Goal: Complete application form

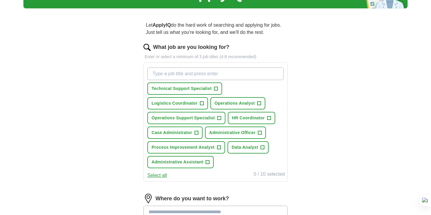
scroll to position [40, 0]
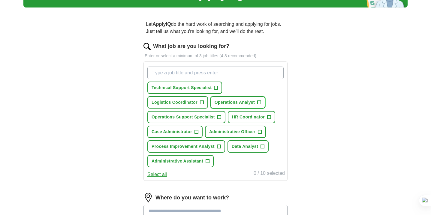
click at [259, 103] on span "+" at bounding box center [259, 102] width 4 height 5
click at [203, 102] on span "+" at bounding box center [202, 102] width 4 height 5
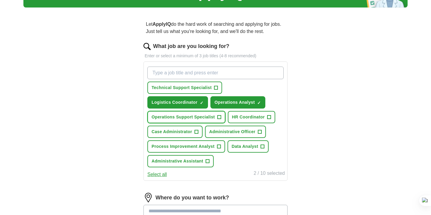
click at [220, 118] on span "+" at bounding box center [219, 117] width 4 height 5
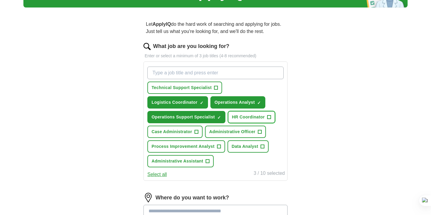
click at [270, 118] on span "+" at bounding box center [269, 117] width 4 height 5
click at [199, 132] on button "Case Administrator +" at bounding box center [174, 132] width 55 height 12
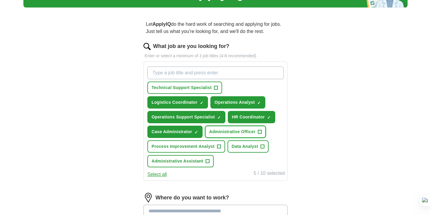
click at [261, 133] on span "+" at bounding box center [260, 132] width 4 height 5
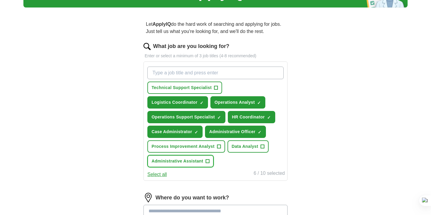
click at [209, 162] on button "Administrative Assistant +" at bounding box center [180, 161] width 66 height 12
click at [162, 174] on button "Select all" at bounding box center [156, 174] width 19 height 7
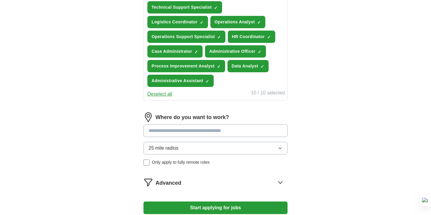
scroll to position [131, 0]
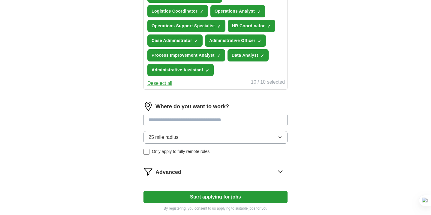
click at [194, 120] on input at bounding box center [215, 120] width 144 height 13
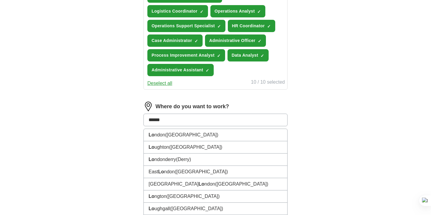
type input "*******"
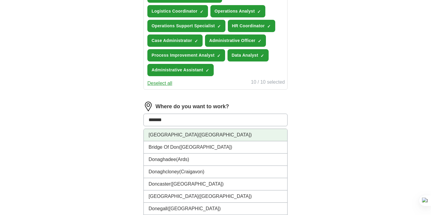
click at [198, 137] on span "([GEOGRAPHIC_DATA])" at bounding box center [224, 134] width 53 height 5
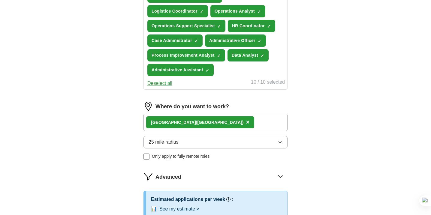
click at [172, 143] on span "25 mile radius" at bounding box center [163, 142] width 30 height 7
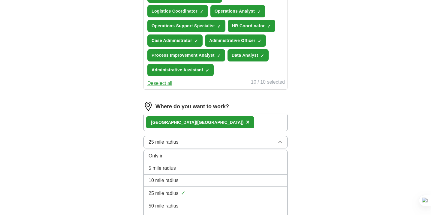
click at [170, 207] on span "50 mile radius" at bounding box center [163, 205] width 30 height 7
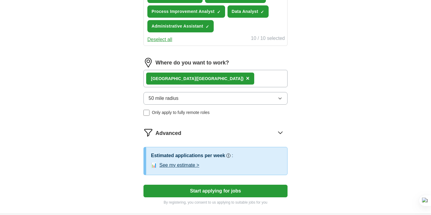
scroll to position [178, 0]
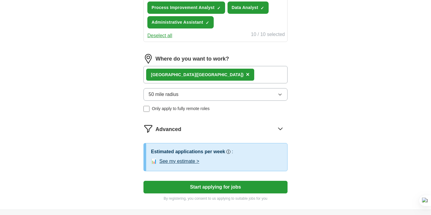
click at [191, 161] on button "See my estimate >" at bounding box center [179, 161] width 40 height 7
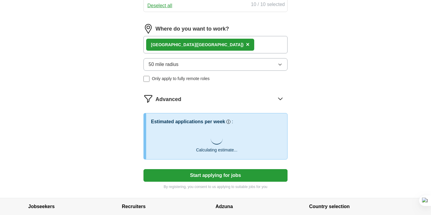
scroll to position [209, 0]
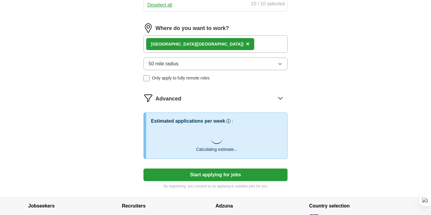
click at [282, 98] on icon at bounding box center [280, 98] width 10 height 10
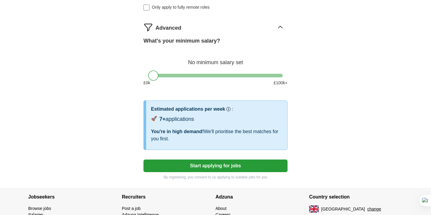
scroll to position [280, 0]
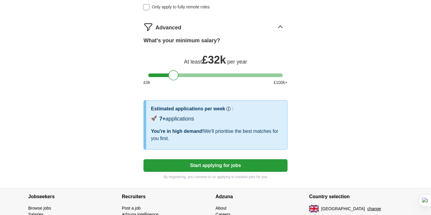
drag, startPoint x: 155, startPoint y: 76, endPoint x: 175, endPoint y: 79, distance: 20.2
click at [175, 79] on div at bounding box center [173, 75] width 10 height 10
click at [228, 165] on button "Start applying for jobs" at bounding box center [215, 165] width 144 height 13
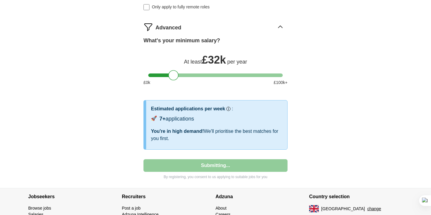
select select "**"
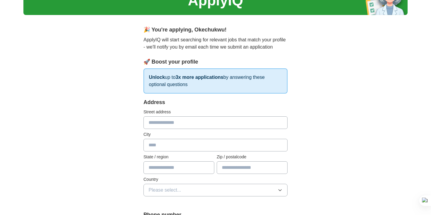
scroll to position [36, 0]
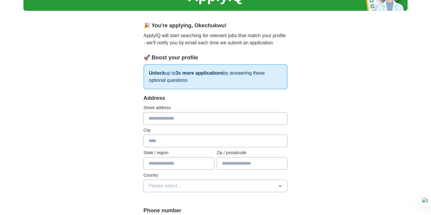
click at [184, 122] on input "text" at bounding box center [215, 118] width 144 height 13
type input "**********"
type input "********"
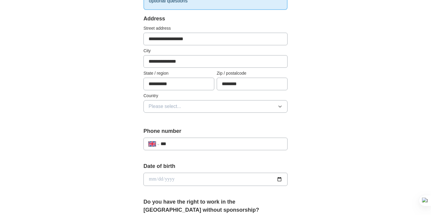
scroll to position [121, 0]
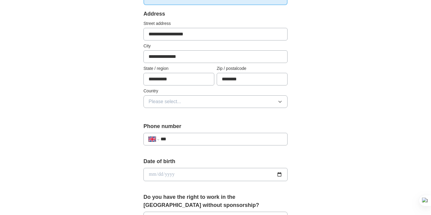
click at [205, 97] on button "Please select..." at bounding box center [215, 101] width 144 height 13
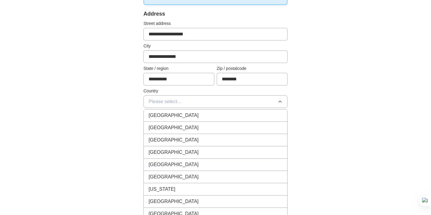
click at [195, 111] on li "[GEOGRAPHIC_DATA]" at bounding box center [215, 115] width 143 height 12
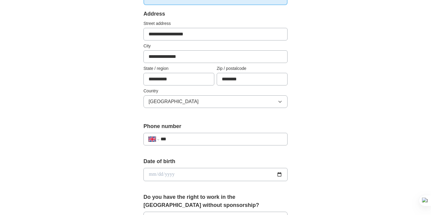
click at [204, 143] on div "**********" at bounding box center [215, 139] width 144 height 13
click at [206, 136] on input "***" at bounding box center [221, 139] width 122 height 7
type input "**********"
click at [208, 175] on input "date" at bounding box center [215, 174] width 144 height 13
type input "**********"
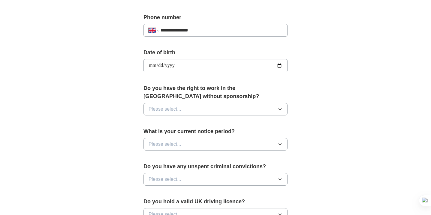
scroll to position [231, 0]
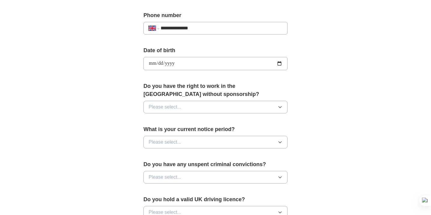
click at [236, 109] on button "Please select..." at bounding box center [215, 107] width 144 height 13
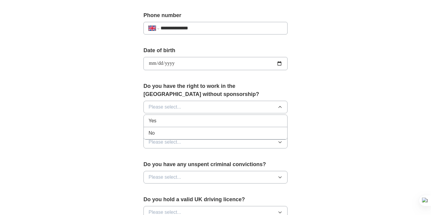
click at [201, 118] on div "Yes" at bounding box center [215, 120] width 134 height 7
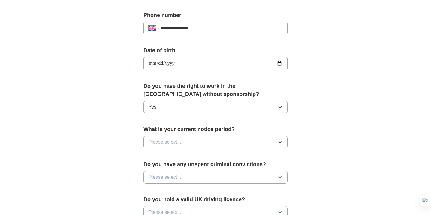
click at [193, 105] on button "Yes" at bounding box center [215, 107] width 144 height 13
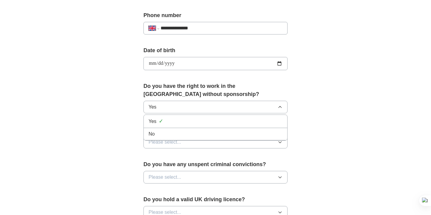
click at [182, 134] on div "No" at bounding box center [215, 133] width 134 height 7
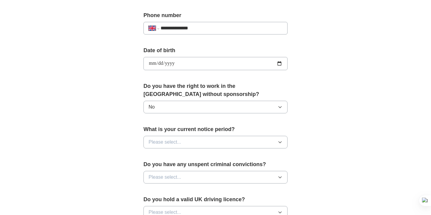
click at [192, 144] on button "Please select..." at bounding box center [215, 142] width 144 height 13
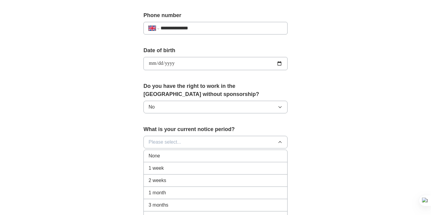
click at [180, 192] on div "1 month" at bounding box center [215, 192] width 134 height 7
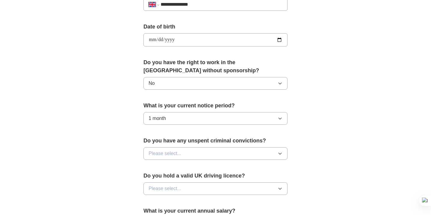
scroll to position [256, 0]
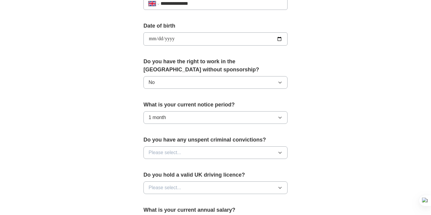
click at [196, 155] on button "Please select..." at bounding box center [215, 152] width 144 height 13
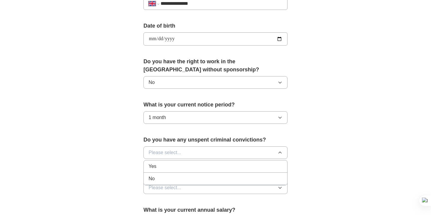
click at [176, 177] on div "No" at bounding box center [215, 178] width 134 height 7
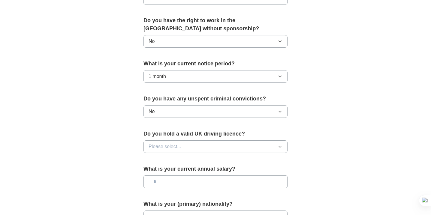
scroll to position [298, 0]
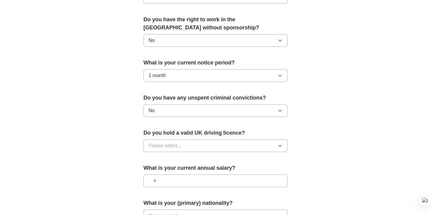
click at [194, 149] on button "Please select..." at bounding box center [215, 145] width 144 height 13
click at [180, 161] on div "Yes" at bounding box center [215, 159] width 134 height 7
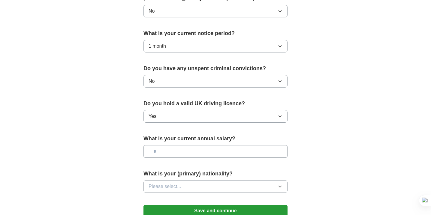
scroll to position [332, 0]
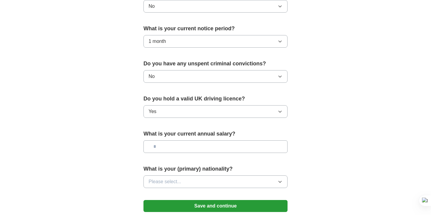
click at [176, 151] on input "text" at bounding box center [215, 146] width 144 height 13
type input "*******"
click at [204, 184] on button "Please select..." at bounding box center [215, 181] width 144 height 13
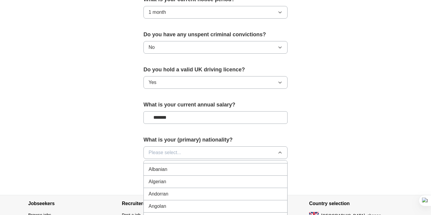
scroll to position [362, 0]
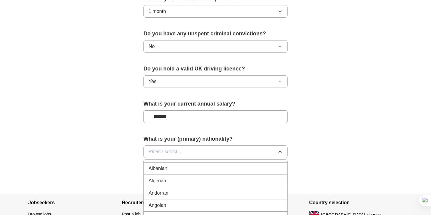
click at [207, 154] on button "Please select..." at bounding box center [215, 151] width 144 height 13
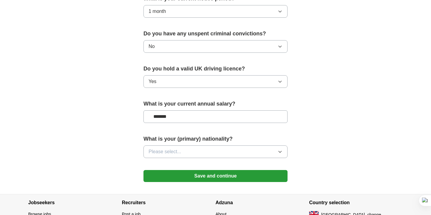
click at [207, 154] on button "Please select..." at bounding box center [215, 151] width 144 height 13
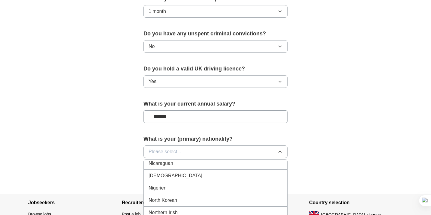
scroll to position [1577, 0]
click at [182, 176] on div "[DEMOGRAPHIC_DATA]" at bounding box center [215, 174] width 134 height 7
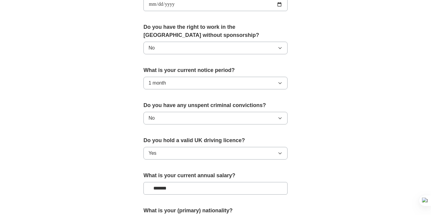
scroll to position [289, 0]
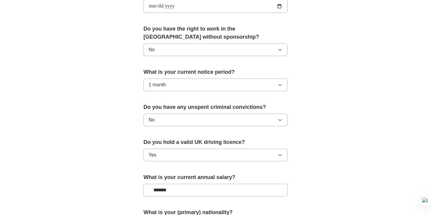
click at [231, 54] on button "No" at bounding box center [215, 49] width 144 height 13
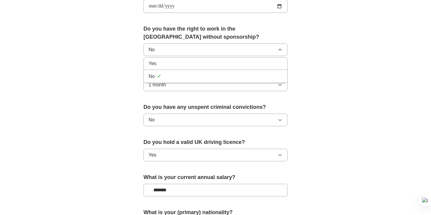
click at [214, 62] on div "Yes" at bounding box center [215, 63] width 134 height 7
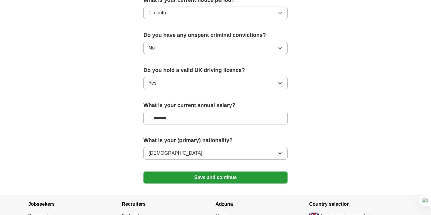
scroll to position [408, 0]
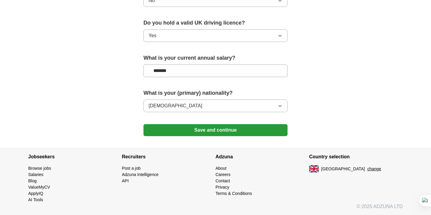
click at [220, 125] on button "Save and continue" at bounding box center [215, 130] width 144 height 12
